Goal: Task Accomplishment & Management: Use online tool/utility

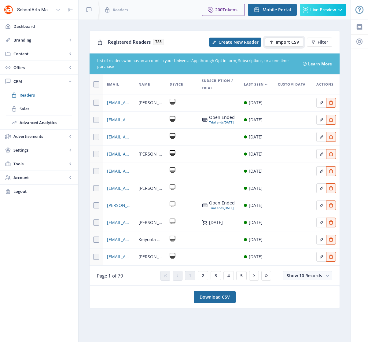
click at [283, 43] on span "Import CSV" at bounding box center [288, 42] width 24 height 5
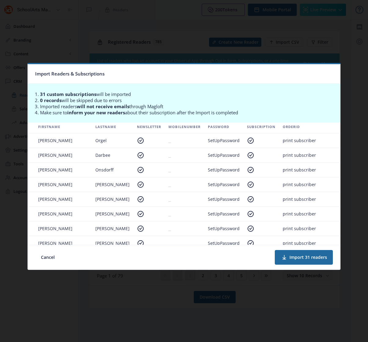
scroll to position [0, 211]
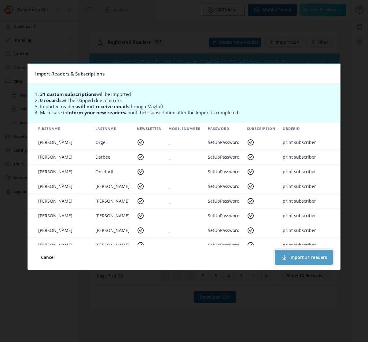
click at [300, 255] on button "Import 31 readers" at bounding box center [304, 257] width 58 height 15
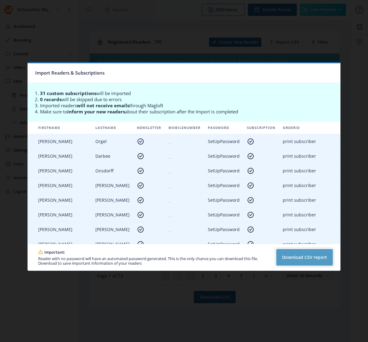
click at [291, 257] on button "Download CSV report" at bounding box center [304, 257] width 57 height 16
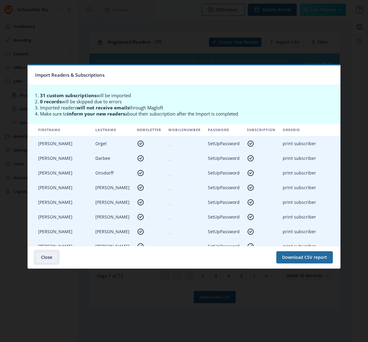
click at [42, 257] on button "Close" at bounding box center [46, 257] width 23 height 12
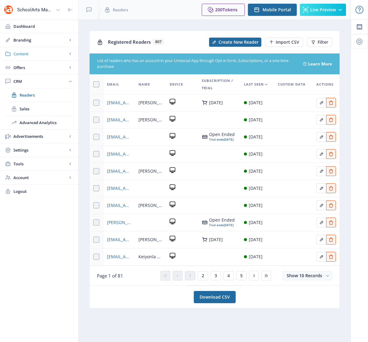
click at [24, 55] on span "Content" at bounding box center [40, 54] width 54 height 6
click at [30, 82] on span "Collections" at bounding box center [46, 81] width 53 height 6
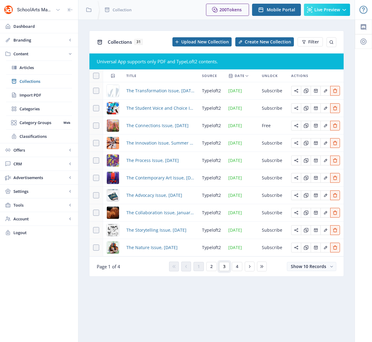
click at [224, 267] on span "3" at bounding box center [224, 266] width 2 height 5
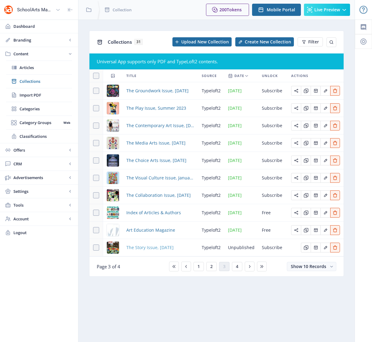
click at [149, 249] on span "The Story Issue, [DATE]" at bounding box center [149, 247] width 47 height 7
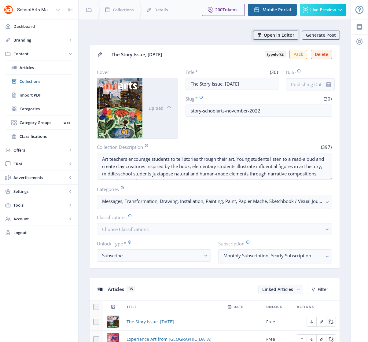
click at [283, 34] on span "Open in Editor" at bounding box center [279, 35] width 31 height 5
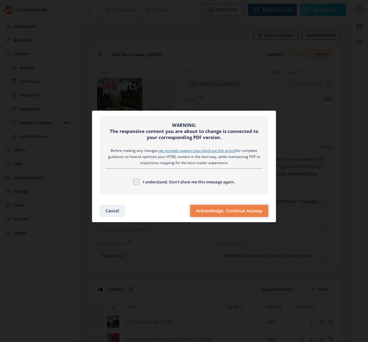
click at [217, 208] on button "Acknowledge, Continue Anyway" at bounding box center [229, 211] width 78 height 12
